Goal: Information Seeking & Learning: Learn about a topic

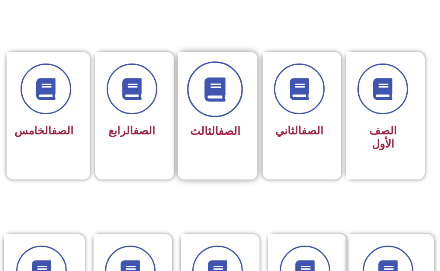
scroll to position [219, 0]
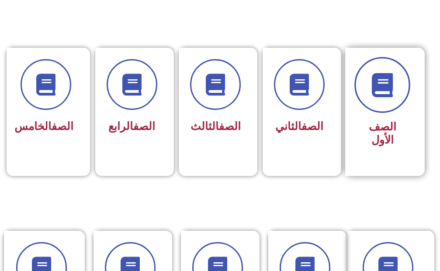
click at [382, 100] on span at bounding box center [383, 85] width 56 height 56
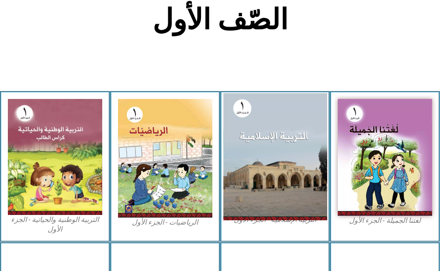
scroll to position [219, 0]
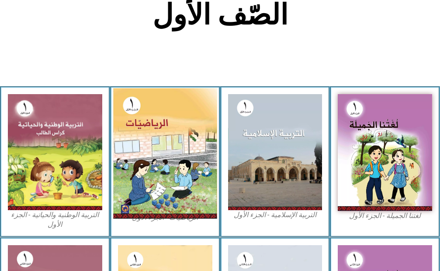
click at [137, 145] on img at bounding box center [165, 153] width 104 height 130
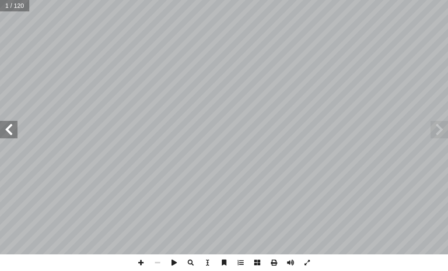
click at [9, 129] on span at bounding box center [8, 129] width 17 height 17
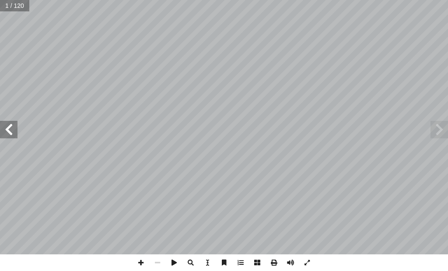
click at [9, 129] on span at bounding box center [8, 129] width 17 height 17
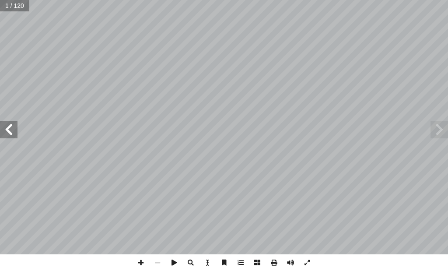
click at [9, 129] on span at bounding box center [8, 129] width 17 height 17
click at [10, 129] on span at bounding box center [8, 129] width 17 height 17
click at [11, 129] on span at bounding box center [8, 129] width 17 height 17
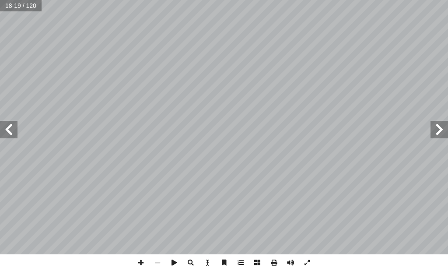
click at [11, 129] on span at bounding box center [8, 129] width 17 height 17
click at [5, 129] on span at bounding box center [8, 129] width 17 height 17
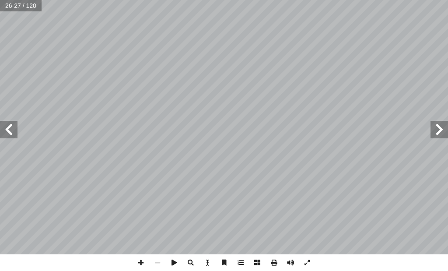
click at [5, 129] on span at bounding box center [8, 129] width 17 height 17
click at [7, 129] on span at bounding box center [8, 129] width 17 height 17
click at [8, 129] on span at bounding box center [8, 129] width 17 height 17
click at [9, 128] on span at bounding box center [8, 129] width 17 height 17
click at [10, 128] on span at bounding box center [8, 129] width 17 height 17
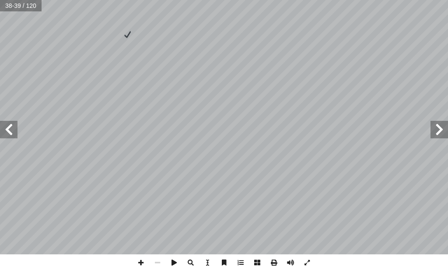
click at [7, 128] on span at bounding box center [8, 129] width 17 height 17
click at [135, 264] on span at bounding box center [140, 262] width 17 height 17
click at [139, 264] on span at bounding box center [140, 262] width 17 height 17
click at [10, 128] on span at bounding box center [8, 129] width 17 height 17
